Goal: Find specific page/section: Find specific page/section

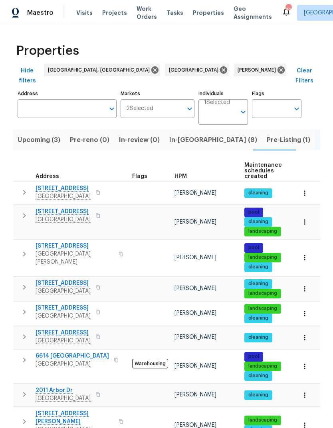
click at [42, 99] on input "Address" at bounding box center [61, 108] width 87 height 19
type input "1848 redcoat"
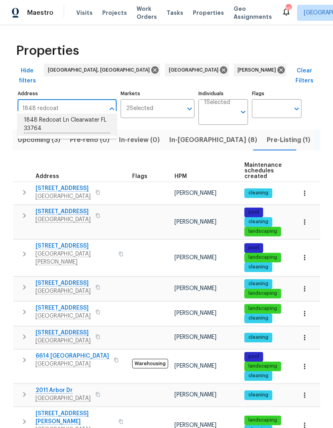
click at [32, 130] on li "1848 Redcoat Ln Clearwater FL 33764" at bounding box center [67, 124] width 99 height 22
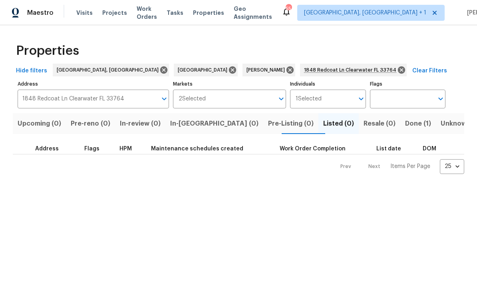
click at [333, 123] on span "Done (1)" at bounding box center [418, 123] width 26 height 11
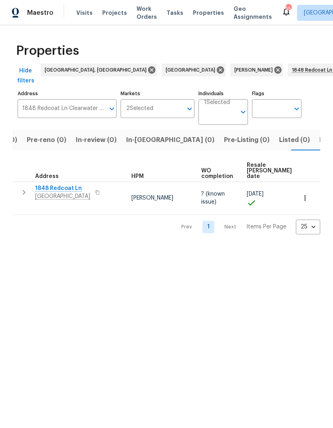
scroll to position [0, 49]
click at [57, 196] on span "Clearwater, FL 33764" at bounding box center [62, 196] width 55 height 8
click at [303, 200] on button "button" at bounding box center [306, 198] width 18 height 18
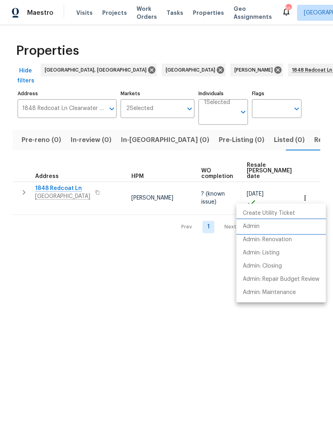
click at [271, 226] on li "Admin" at bounding box center [282, 226] width 90 height 13
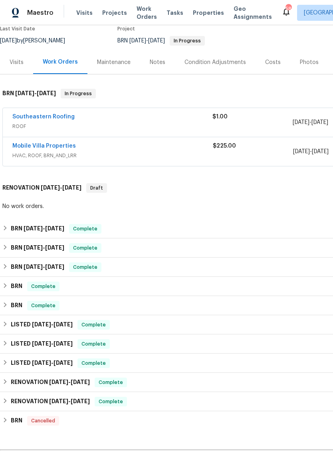
scroll to position [71, 0]
click at [22, 232] on h6 "BRN [DATE] - [DATE]" at bounding box center [38, 229] width 54 height 10
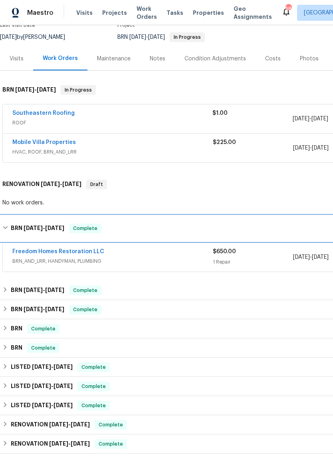
scroll to position [74, 0]
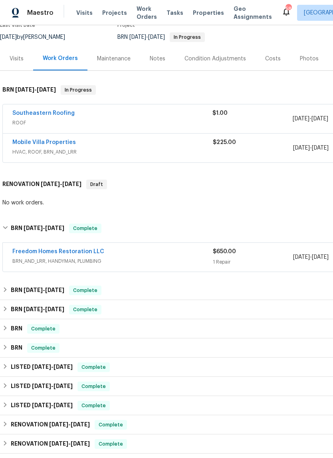
click at [37, 263] on span "BRN_AND_LRR, HANDYMAN, PLUMBING" at bounding box center [112, 261] width 201 height 8
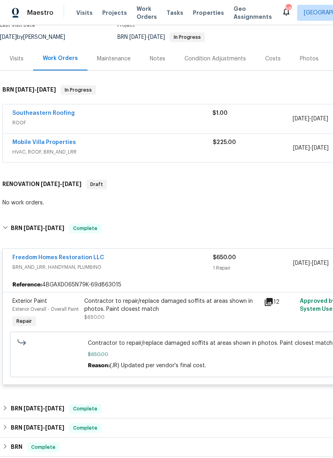
click at [32, 271] on div "Freedom Homes Restoration LLC BRN_AND_LRR, HANDYMAN, PLUMBING" at bounding box center [112, 262] width 201 height 19
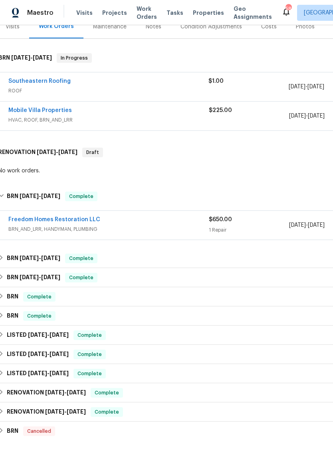
scroll to position [137, 9]
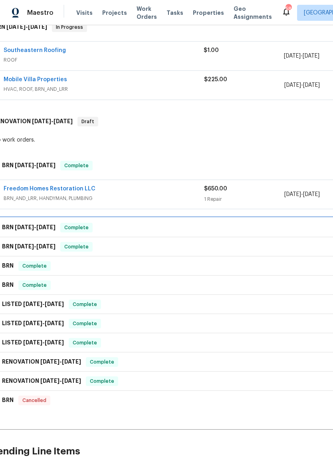
click at [32, 229] on span "[DATE]" at bounding box center [24, 227] width 19 height 6
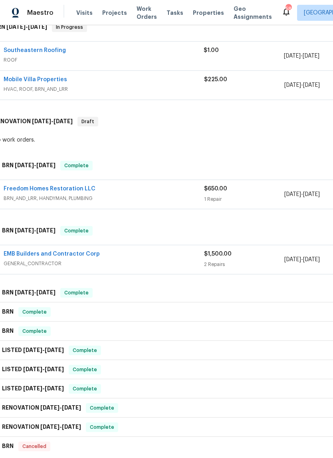
click at [39, 265] on span "GENERAL_CONTRACTOR" at bounding box center [104, 263] width 201 height 8
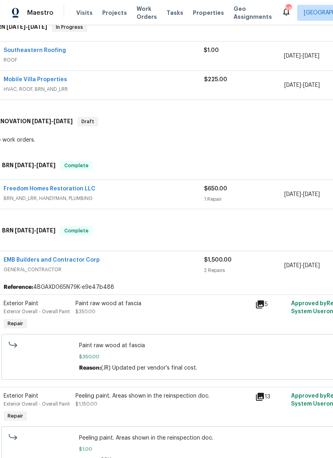
click at [31, 279] on div "EMB Builders and Contractor Corp GENERAL_CONTRACTOR $1,500.00 2 Repairs [DATE] …" at bounding box center [217, 265] width 446 height 29
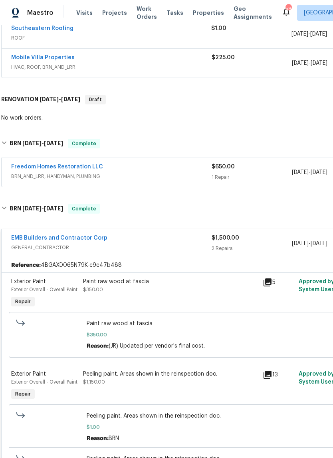
click at [292, 227] on div "EMB Builders and Contractor Corp GENERAL_CONTRACTOR $1,500.00 2 Repairs [DATE] …" at bounding box center [224, 364] width 447 height 283
click at [29, 252] on div "EMB Builders and Contractor Corp GENERAL_CONTRACTOR" at bounding box center [111, 243] width 201 height 19
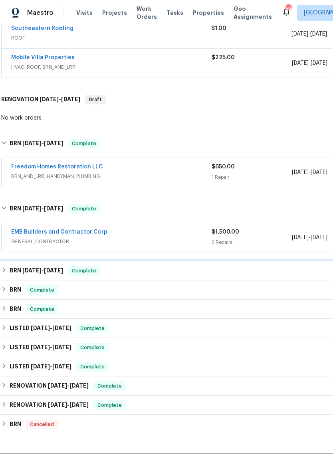
click at [26, 274] on h6 "BRN [DATE] - [DATE]" at bounding box center [37, 271] width 54 height 10
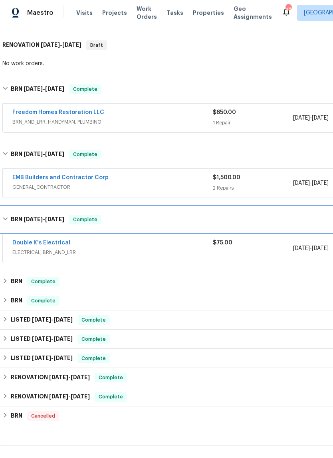
scroll to position [213, 0]
click at [31, 228] on div "BRN [DATE] - [DATE] Complete" at bounding box center [226, 220] width 452 height 26
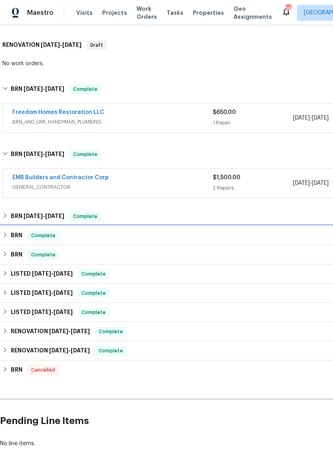
click at [20, 238] on h6 "BRN" at bounding box center [17, 236] width 12 height 10
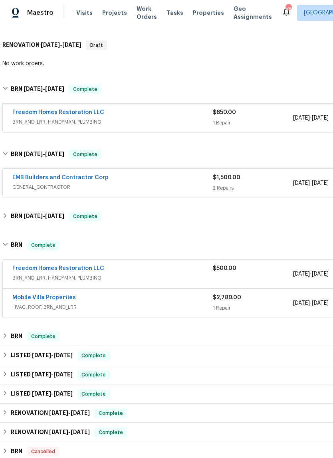
click at [29, 277] on span "BRN_AND_LRR, HANDYMAN, PLUMBING" at bounding box center [112, 278] width 201 height 8
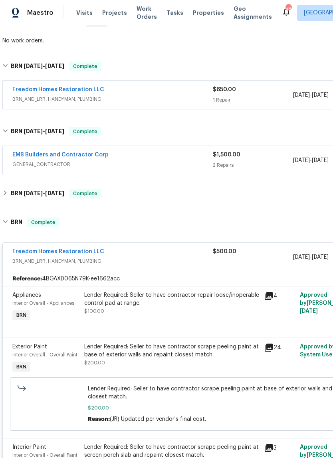
scroll to position [236, 0]
click at [29, 262] on span "BRN_AND_LRR, HANDYMAN, PLUMBING" at bounding box center [112, 261] width 201 height 8
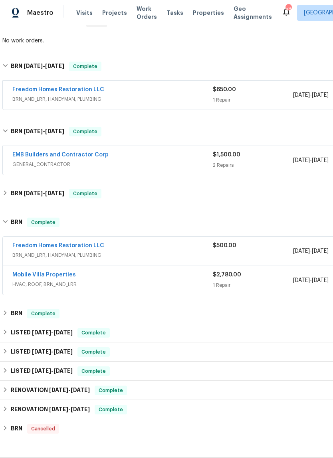
scroll to position [258, 0]
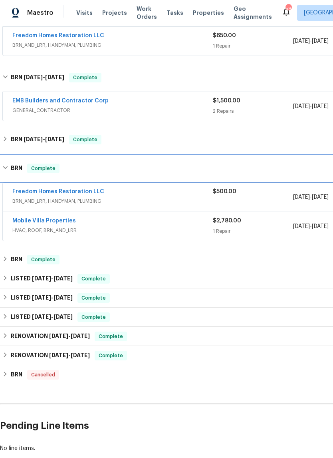
click at [16, 177] on div "BRN Complete" at bounding box center [226, 168] width 452 height 26
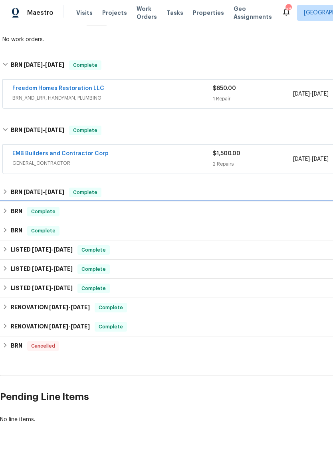
scroll to position [237, 0]
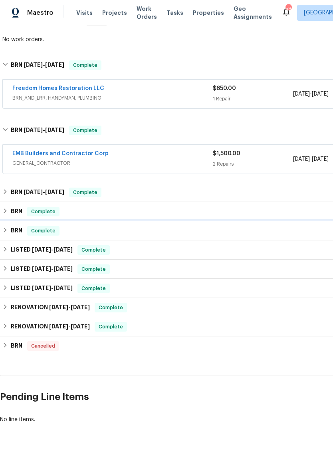
click at [28, 237] on div "BRN Complete" at bounding box center [226, 230] width 452 height 19
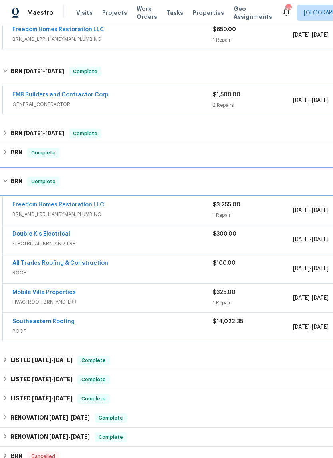
scroll to position [296, 0]
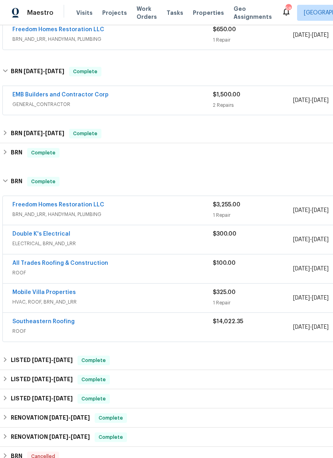
click at [25, 212] on span "BRN_AND_LRR, HANDYMAN, PLUMBING" at bounding box center [112, 214] width 201 height 8
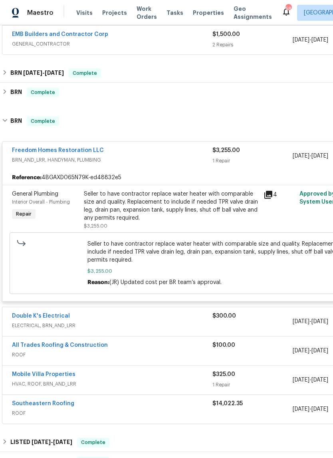
scroll to position [400, 0]
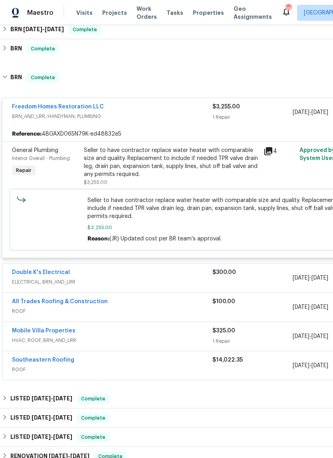
click at [275, 215] on span "Seller to have contractor replace water heater with comparable size and quality…" at bounding box center [226, 208] width 276 height 24
click at [227, 169] on div "Seller to have contractor replace water heater with comparable size and quality…" at bounding box center [171, 162] width 175 height 32
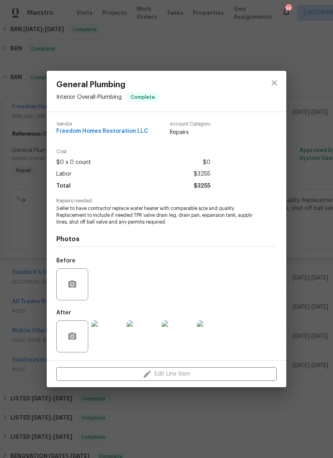
click at [139, 331] on img at bounding box center [143, 336] width 32 height 32
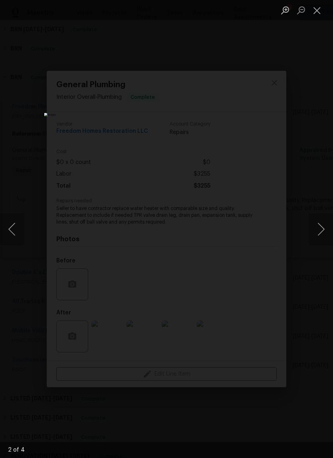
click at [324, 234] on button "Next image" at bounding box center [321, 229] width 24 height 32
click at [325, 222] on button "Next image" at bounding box center [321, 229] width 24 height 32
click at [324, 223] on button "Next image" at bounding box center [321, 229] width 24 height 32
click at [317, 16] on button "Close lightbox" at bounding box center [317, 10] width 16 height 14
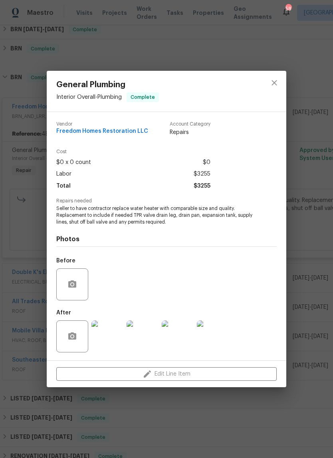
click at [105, 279] on div "Before" at bounding box center [166, 279] width 221 height 52
click at [277, 86] on icon "close" at bounding box center [275, 83] width 10 height 10
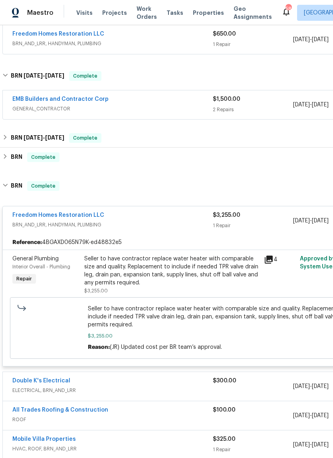
scroll to position [292, 0]
click at [38, 228] on span "BRN_AND_LRR, HANDYMAN, PLUMBING" at bounding box center [112, 225] width 201 height 8
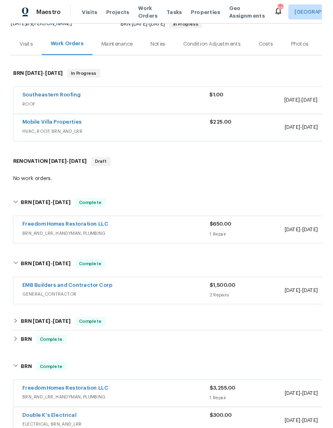
scroll to position [86, 0]
